Goal: Register for event/course

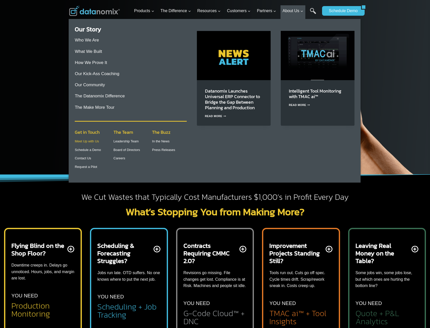
click at [94, 141] on link "Meet Up with Us" at bounding box center [87, 142] width 24 height 4
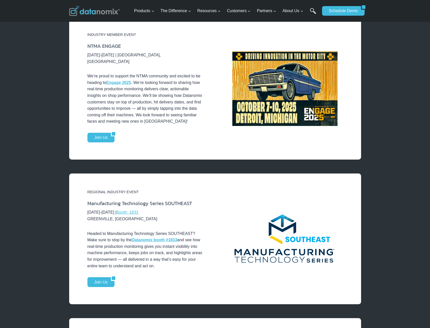
scroll to position [329, 0]
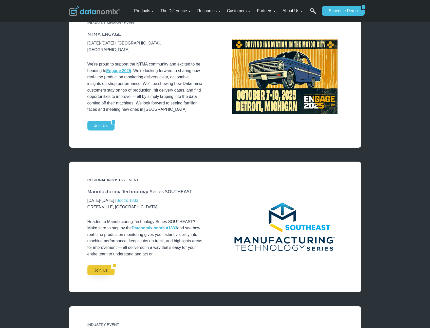
click at [106, 266] on link "Join Us" at bounding box center [99, 271] width 24 height 10
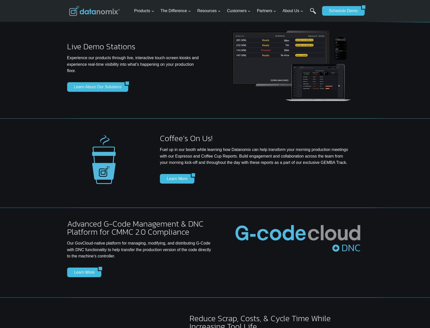
scroll to position [177, 0]
